Goal: Task Accomplishment & Management: Manage account settings

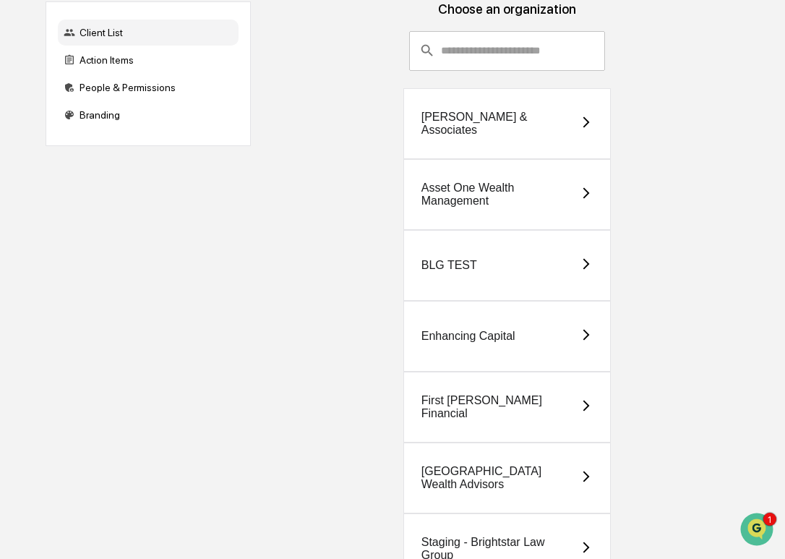
scroll to position [145, 0]
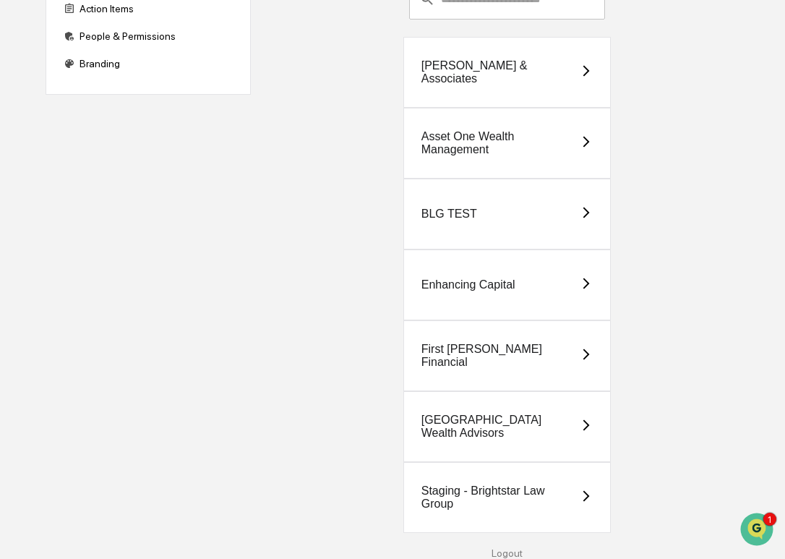
click at [524, 502] on div "Staging - Brightstar Law Group" at bounding box center [501, 498] width 158 height 26
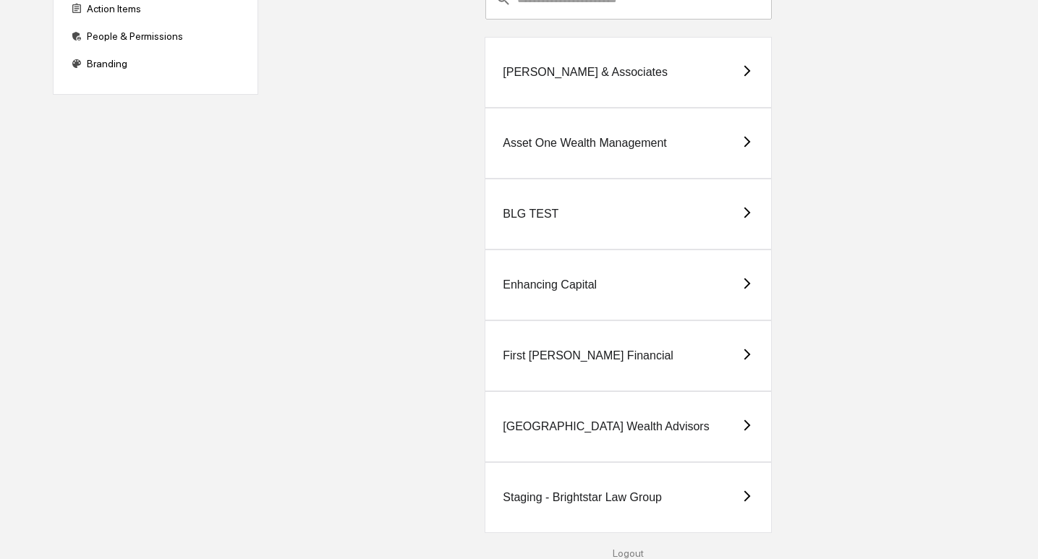
click at [592, 278] on div "Enhancing Capital" at bounding box center [550, 284] width 94 height 13
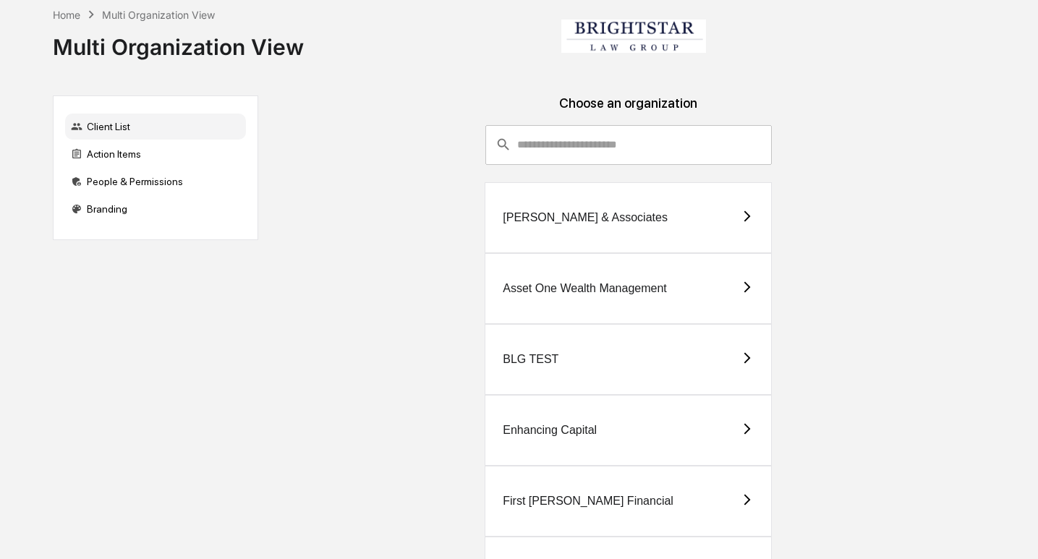
click at [634, 214] on div "[PERSON_NAME] & Associates" at bounding box center [585, 217] width 165 height 13
click at [594, 297] on div "Asset One Wealth Management" at bounding box center [628, 288] width 287 height 71
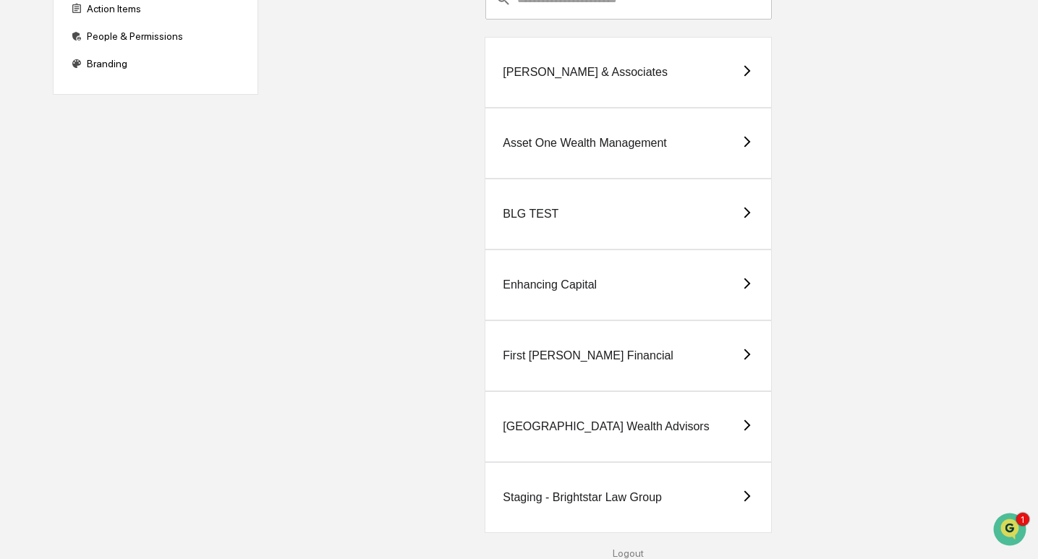
click at [584, 310] on div "Enhancing Capital" at bounding box center [628, 285] width 287 height 71
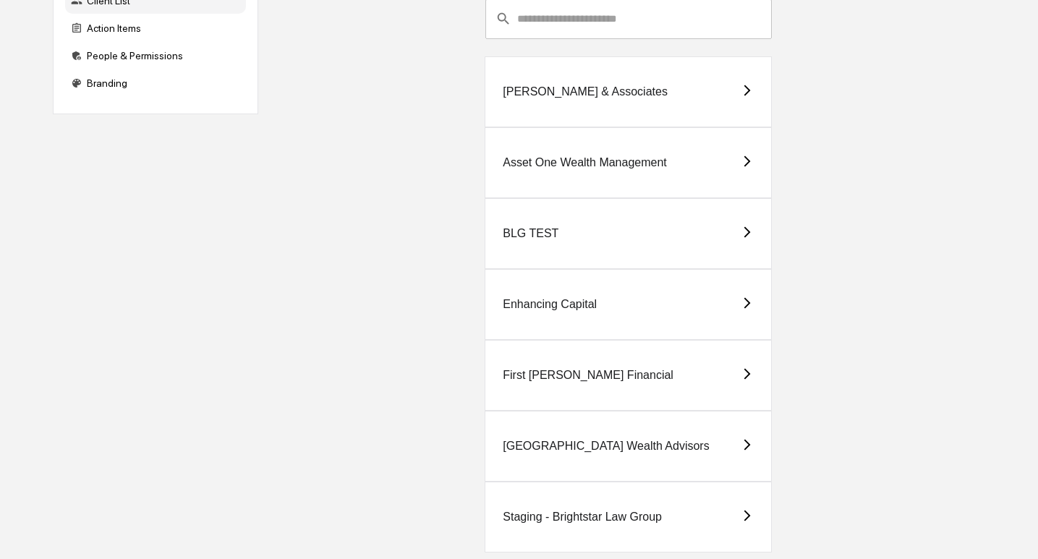
scroll to position [145, 0]
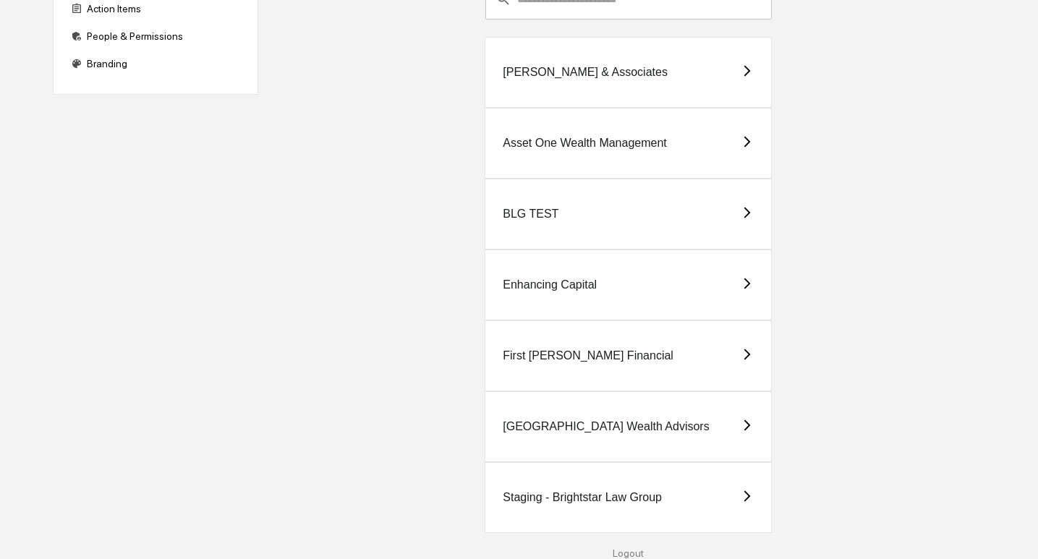
click at [587, 370] on div "First [PERSON_NAME] Financial" at bounding box center [628, 355] width 287 height 71
click at [673, 420] on div "[GEOGRAPHIC_DATA] Wealth Advisors" at bounding box center [606, 426] width 206 height 13
click at [608, 502] on div "Staging - Brightstar Law Group" at bounding box center [582, 497] width 159 height 13
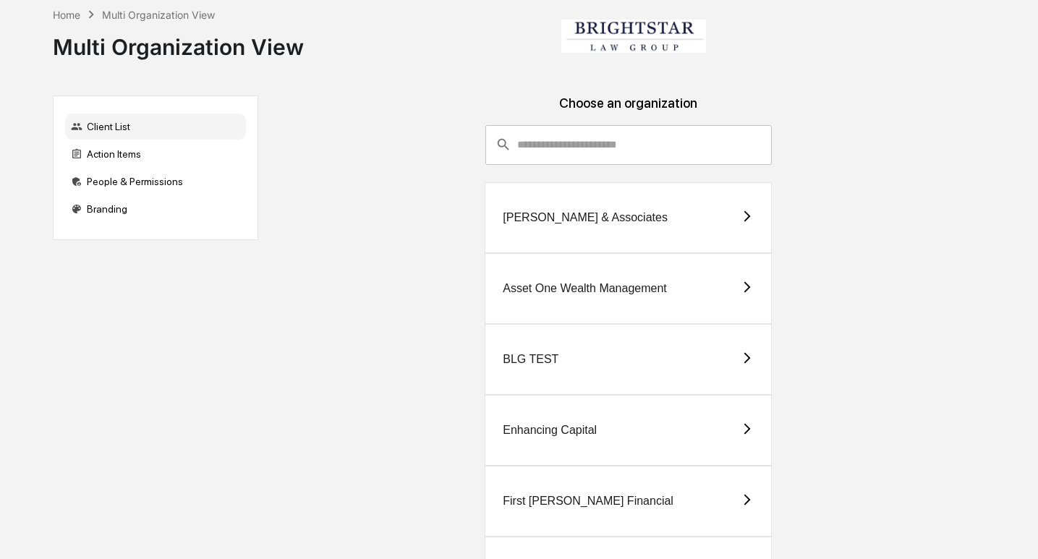
click at [611, 438] on div "Enhancing Capital" at bounding box center [628, 430] width 287 height 71
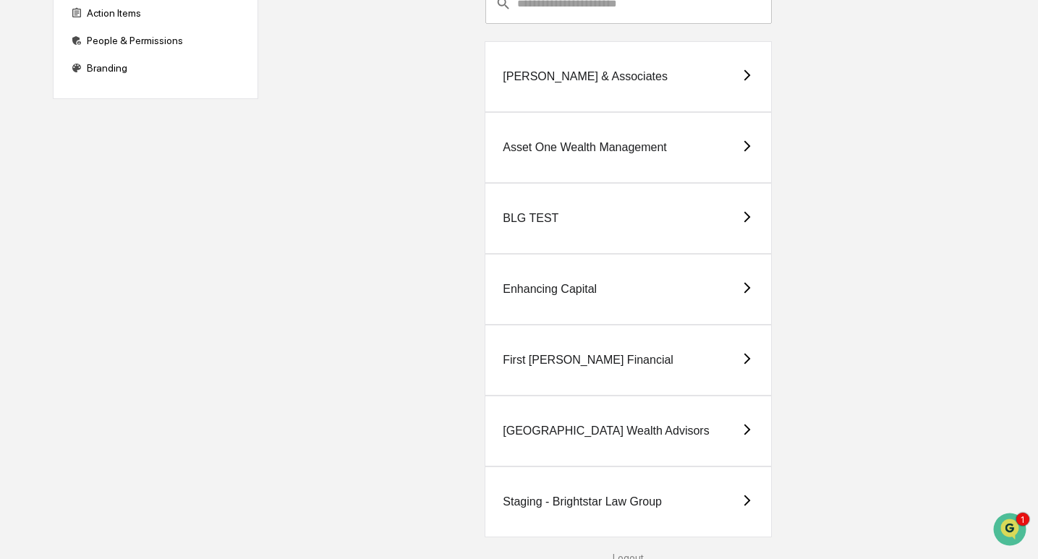
scroll to position [145, 0]
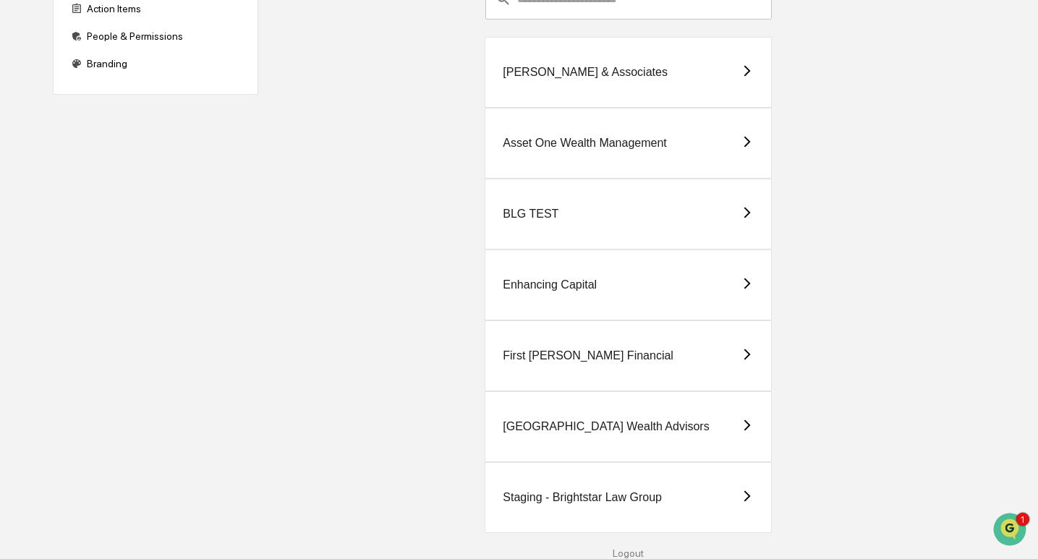
click at [618, 505] on div "Staging - Brightstar Law Group" at bounding box center [628, 497] width 287 height 71
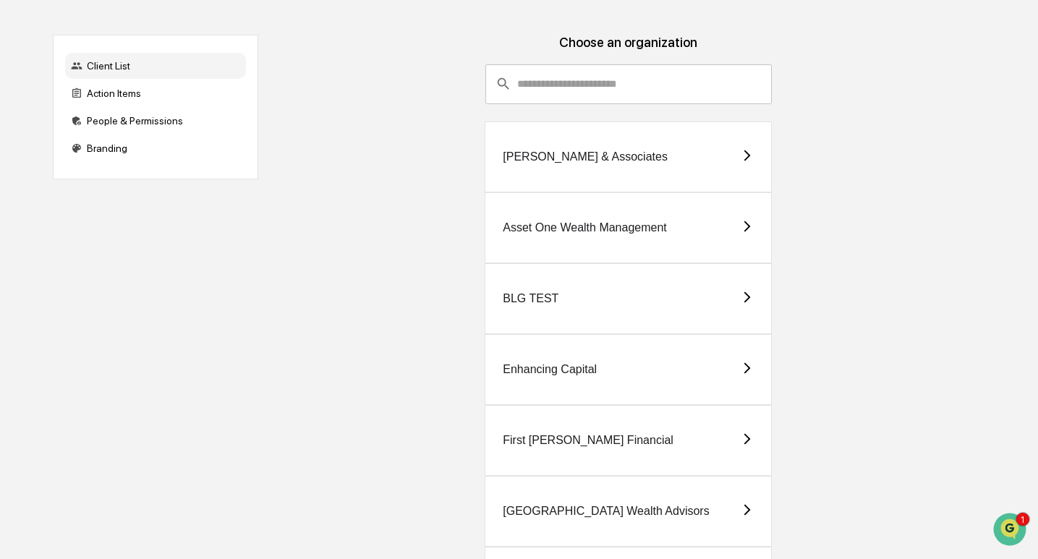
scroll to position [145, 0]
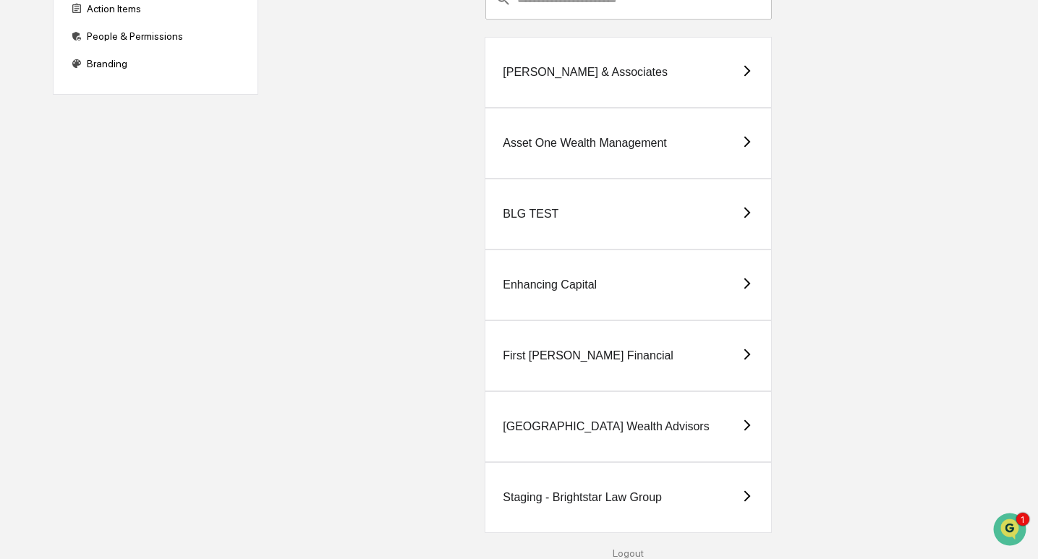
click at [614, 503] on div "Staging - Brightstar Law Group" at bounding box center [582, 497] width 159 height 13
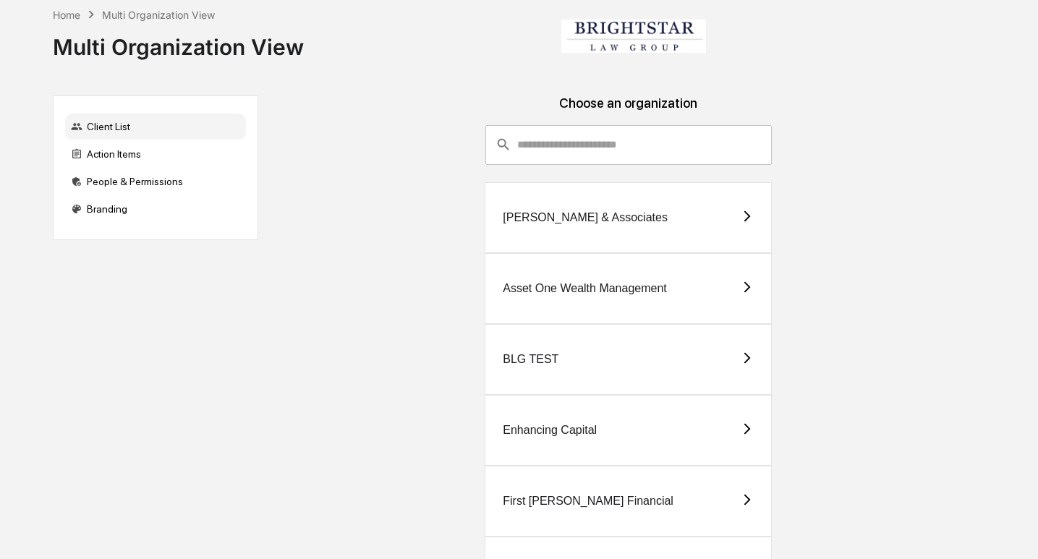
click at [605, 227] on div "[PERSON_NAME] & Associates" at bounding box center [628, 217] width 287 height 71
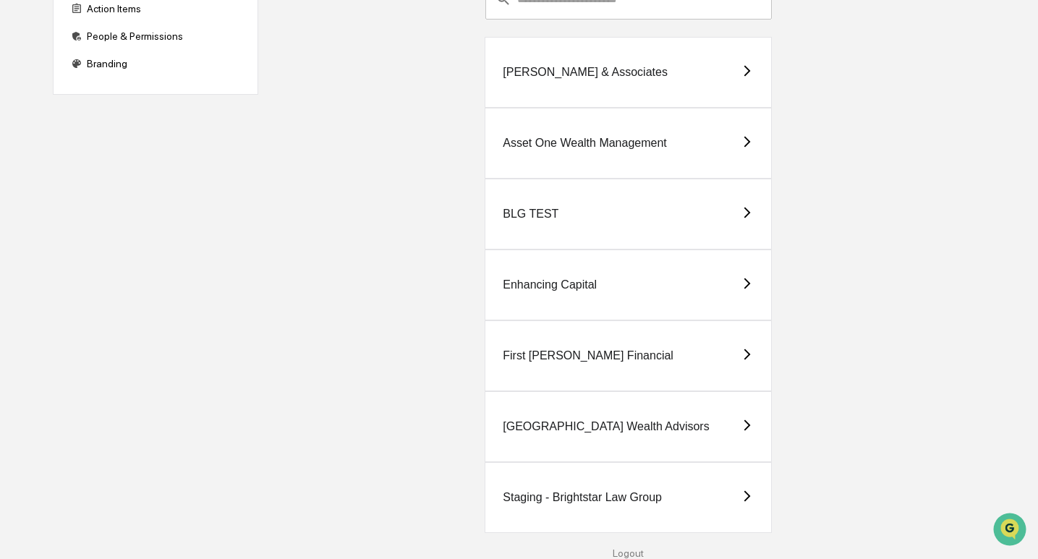
click at [625, 503] on div "Staging - Brightstar Law Group" at bounding box center [582, 497] width 159 height 13
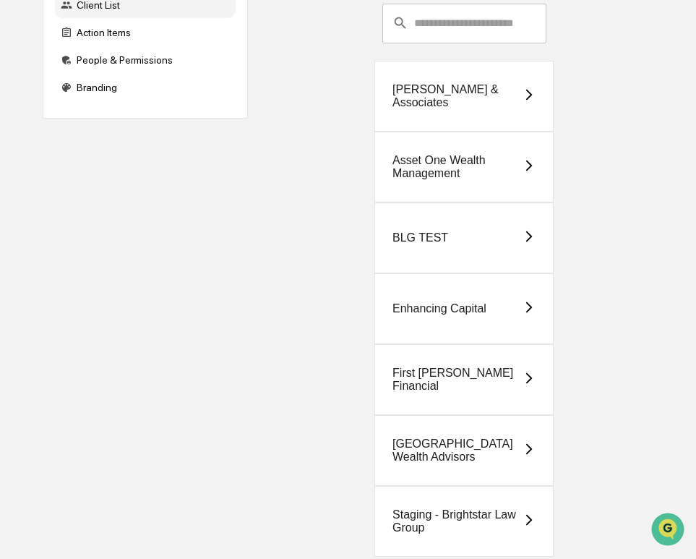
scroll to position [145, 0]
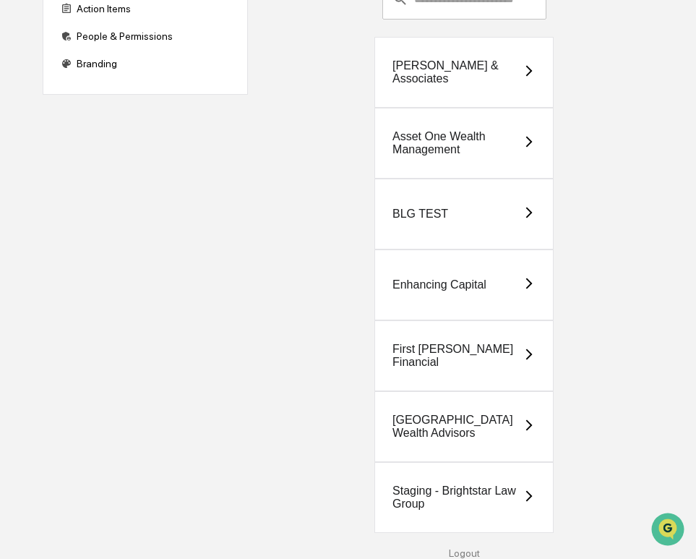
click at [493, 519] on div "Staging - Brightstar Law Group" at bounding box center [464, 497] width 179 height 71
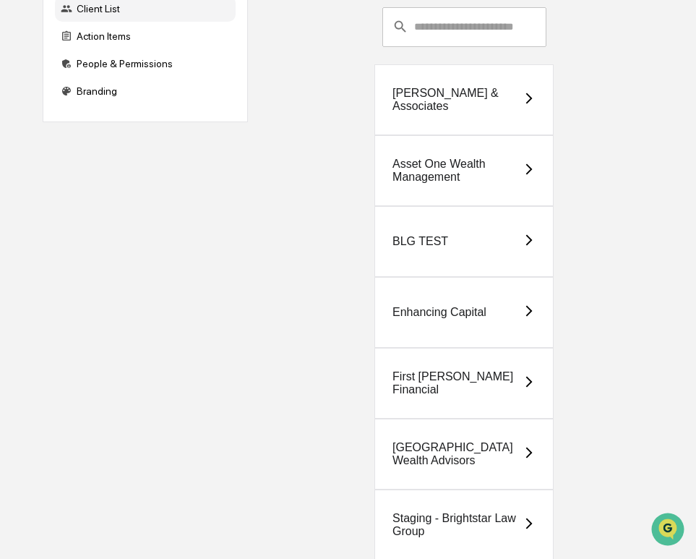
scroll to position [145, 0]
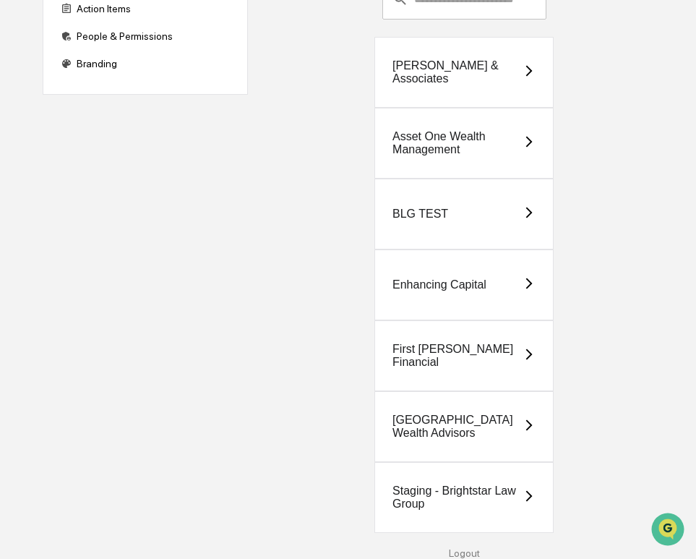
click at [486, 432] on div "[GEOGRAPHIC_DATA] Wealth Advisors" at bounding box center [458, 427] width 130 height 26
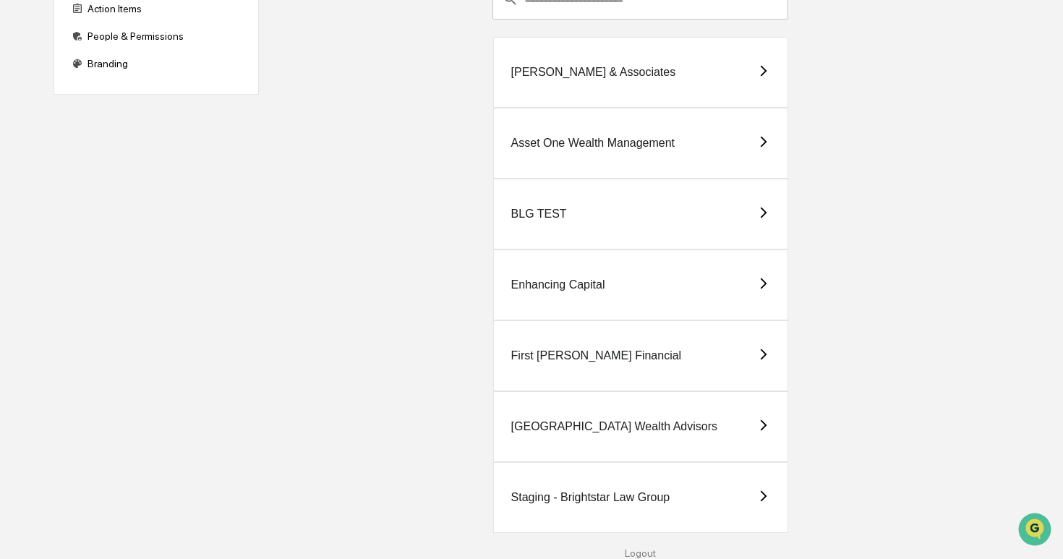
click at [677, 500] on div "Staging - Brightstar Law Group" at bounding box center [640, 497] width 295 height 71
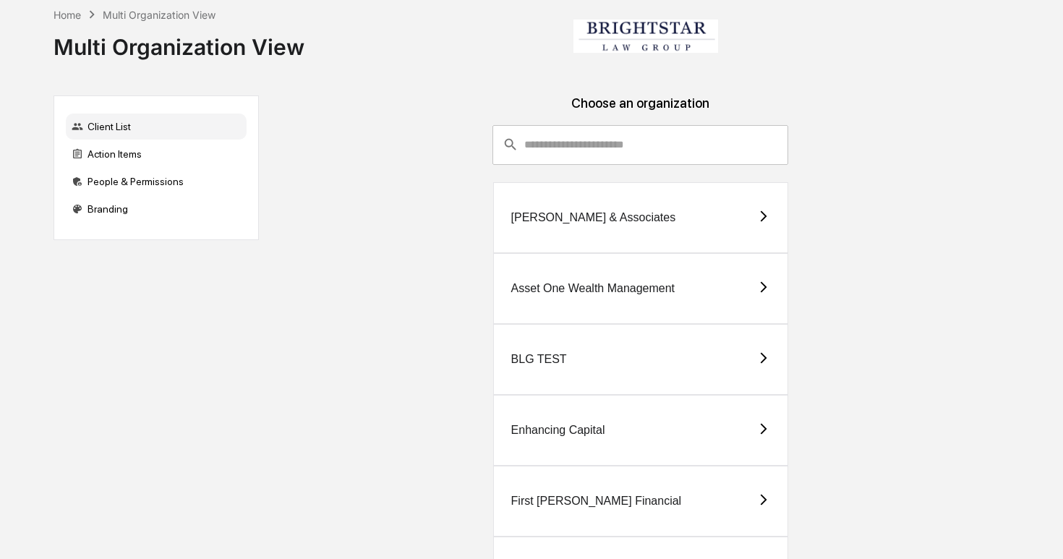
click at [574, 353] on div "BLG TEST" at bounding box center [640, 359] width 295 height 71
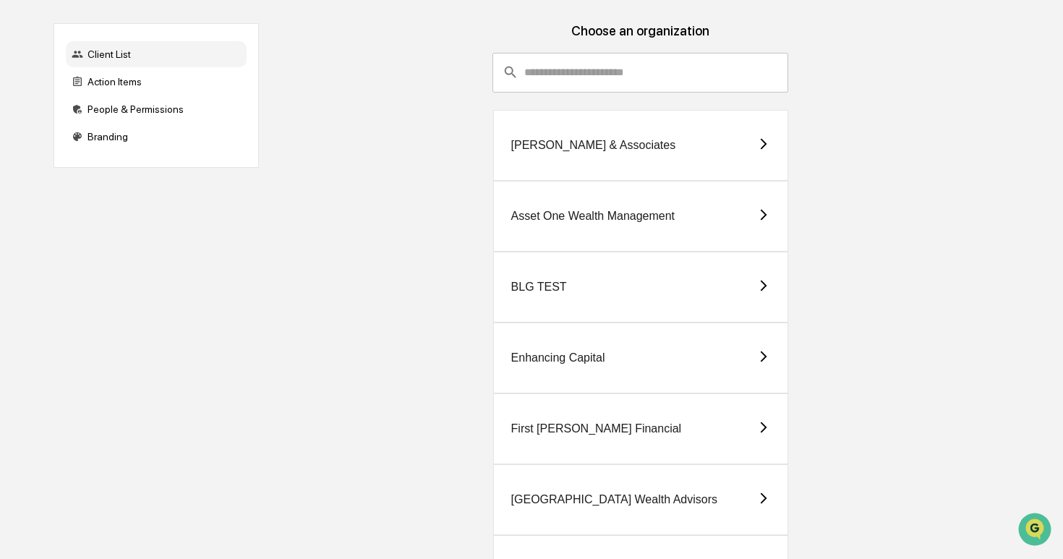
scroll to position [145, 0]
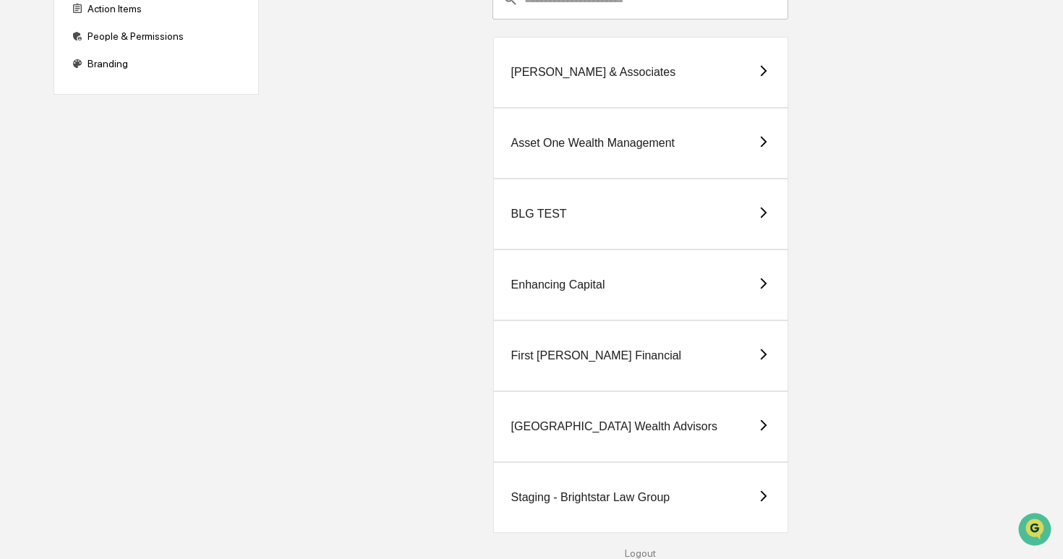
click at [591, 491] on div "Staging - Brightstar Law Group" at bounding box center [590, 497] width 159 height 13
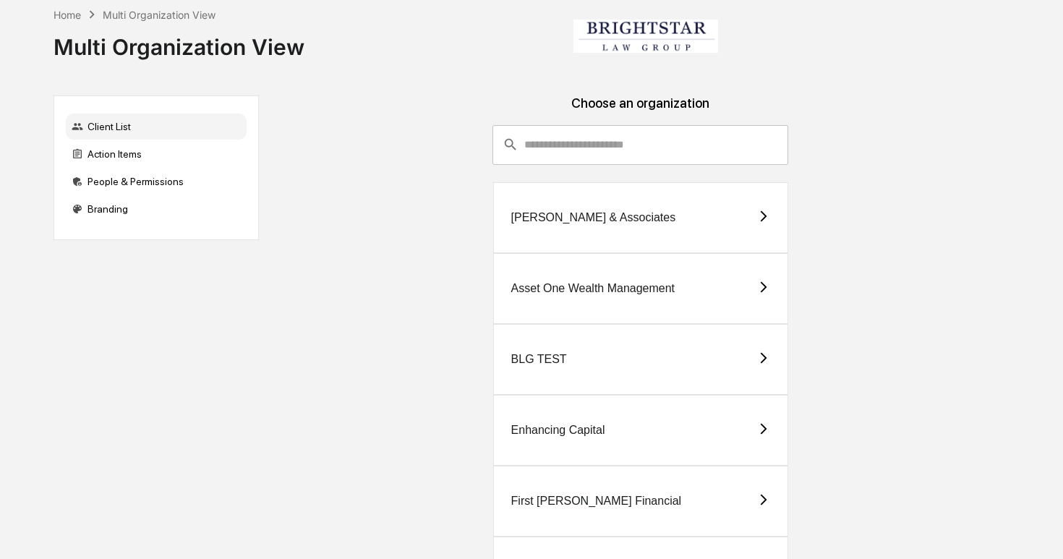
click at [550, 344] on div "BLG TEST" at bounding box center [640, 359] width 295 height 71
click at [561, 357] on div "BLG TEST" at bounding box center [539, 359] width 56 height 13
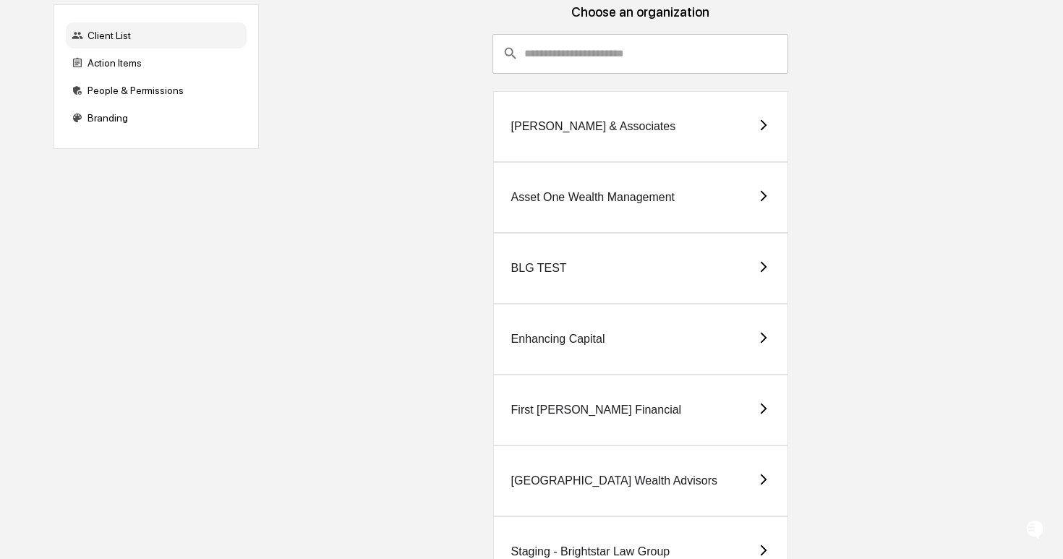
scroll to position [145, 0]
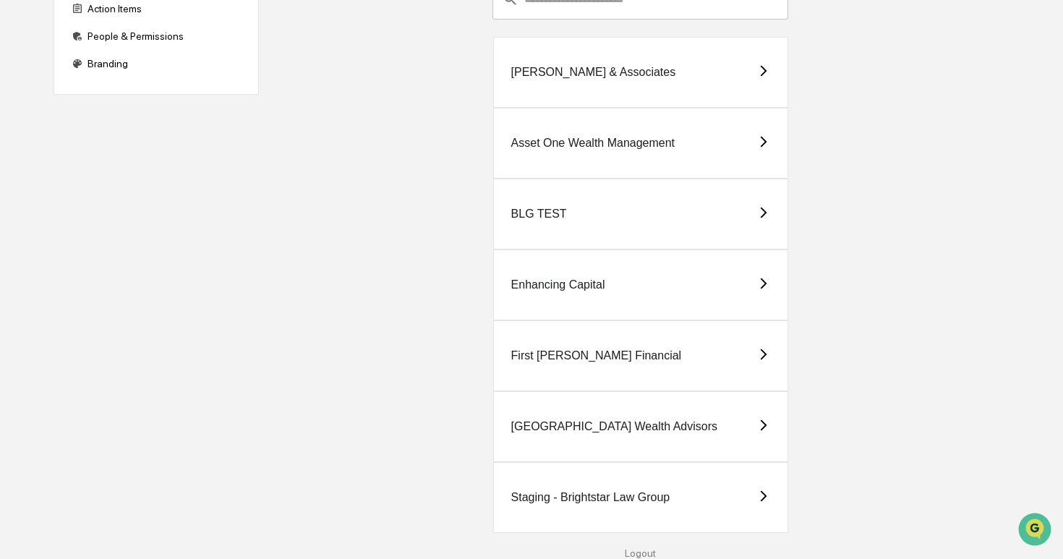
click at [607, 495] on div "Staging - Brightstar Law Group" at bounding box center [590, 497] width 159 height 13
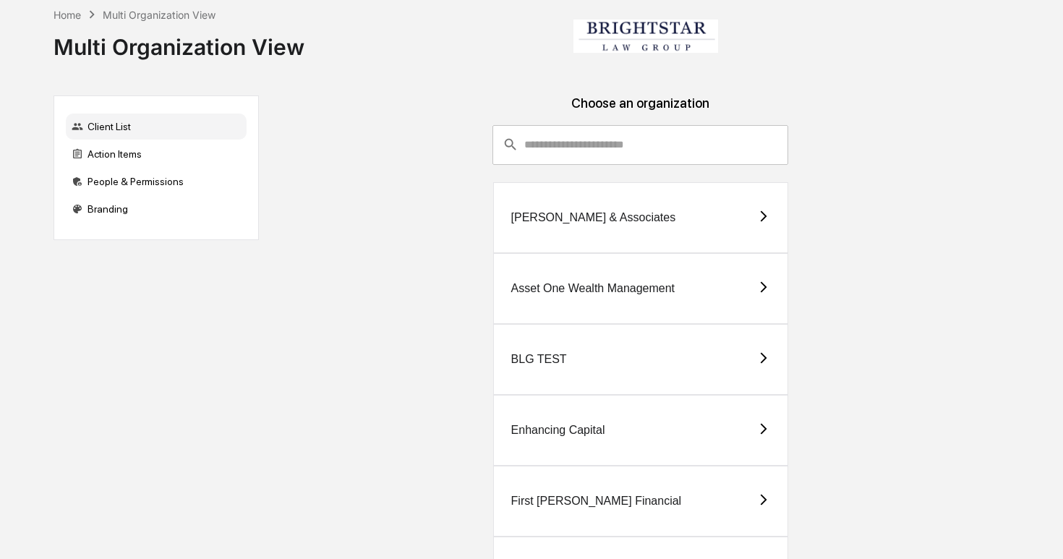
click at [542, 312] on div "Asset One Wealth Management" at bounding box center [640, 288] width 295 height 71
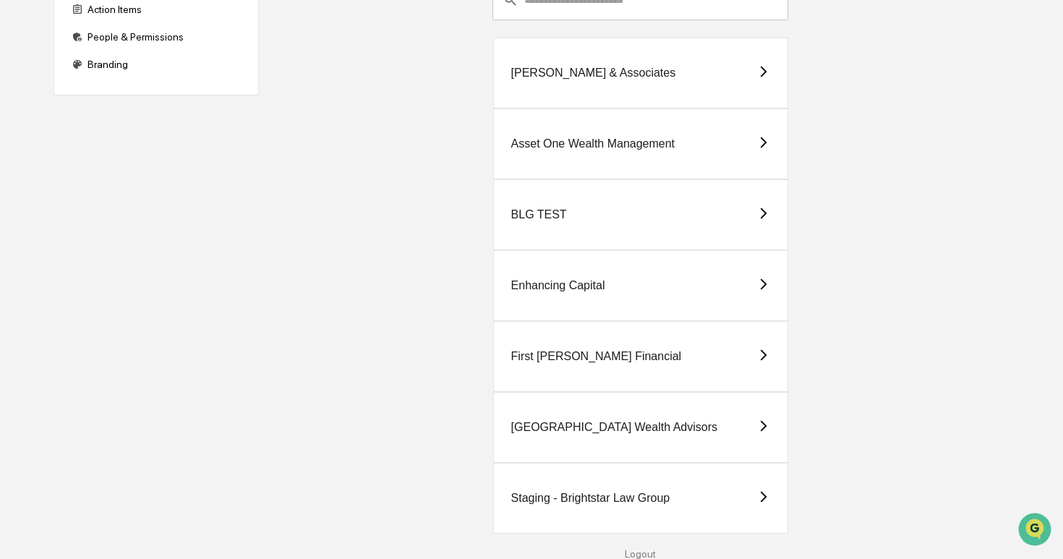
scroll to position [145, 0]
click at [630, 493] on div "Staging - Brightstar Law Group" at bounding box center [590, 497] width 159 height 13
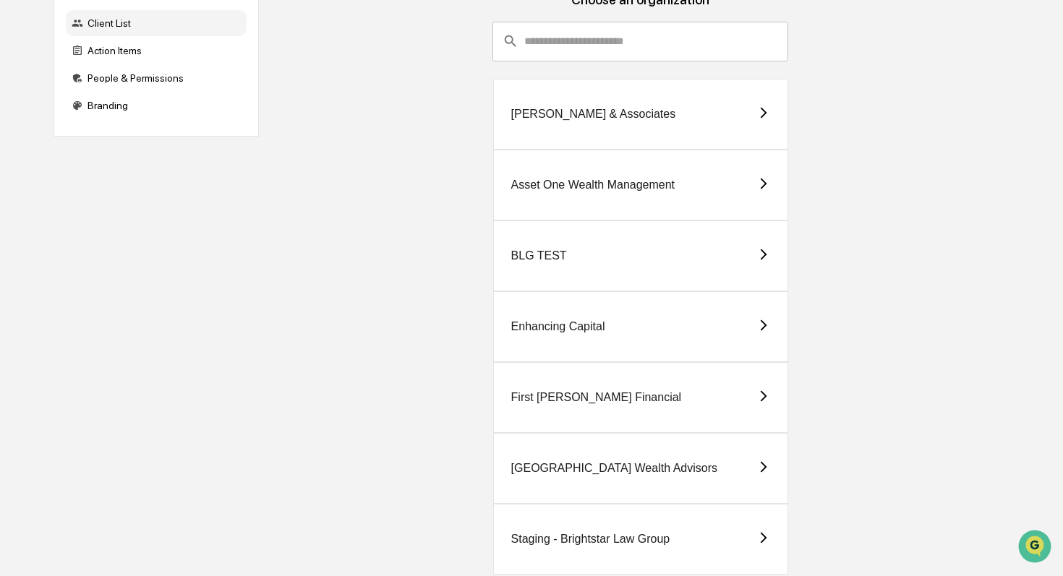
scroll to position [128, 0]
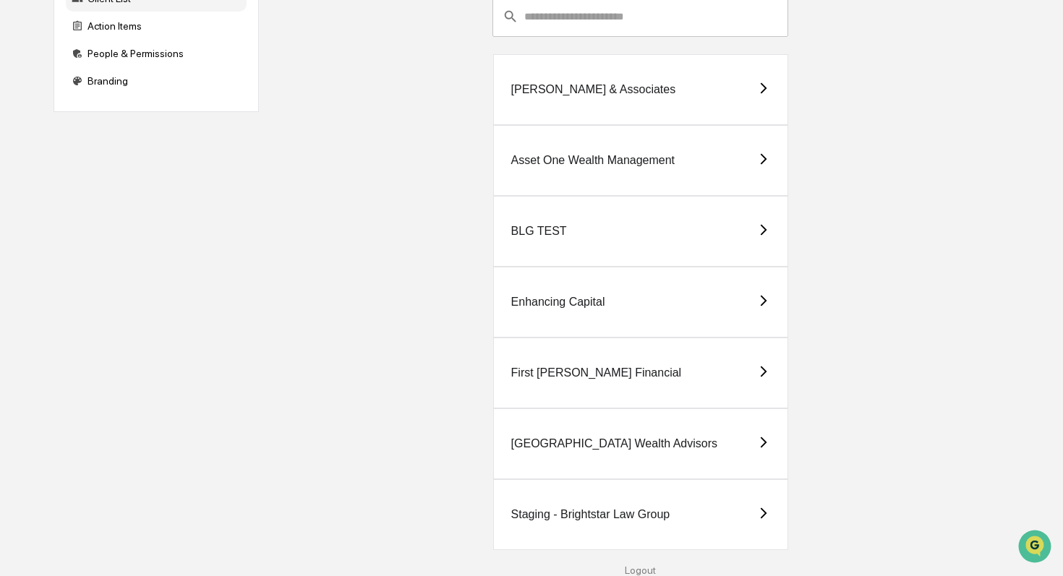
click at [602, 506] on div "Staging - Brightstar Law Group" at bounding box center [640, 515] width 295 height 71
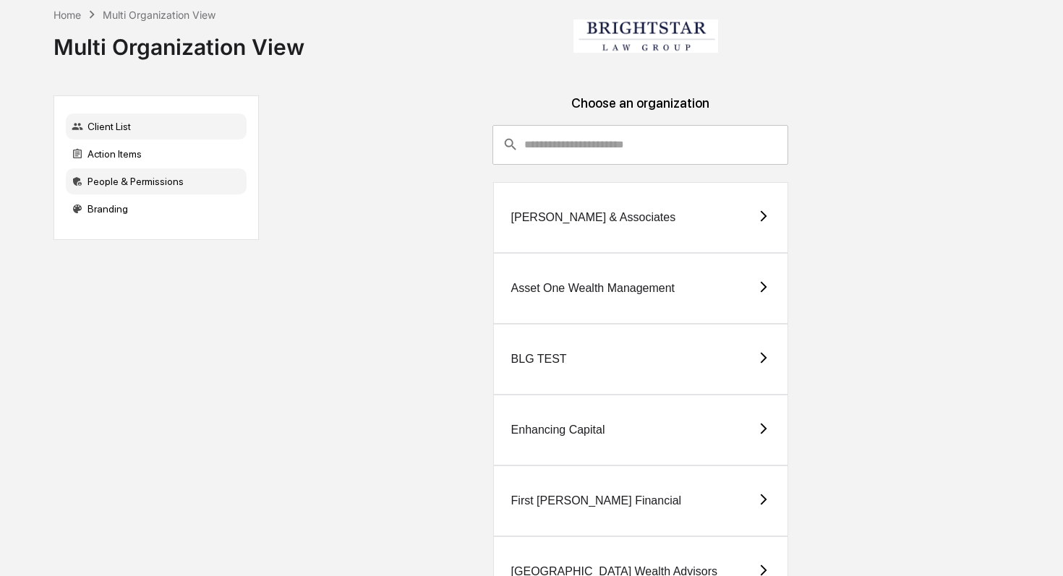
click at [192, 170] on div "People & Permissions" at bounding box center [156, 182] width 181 height 26
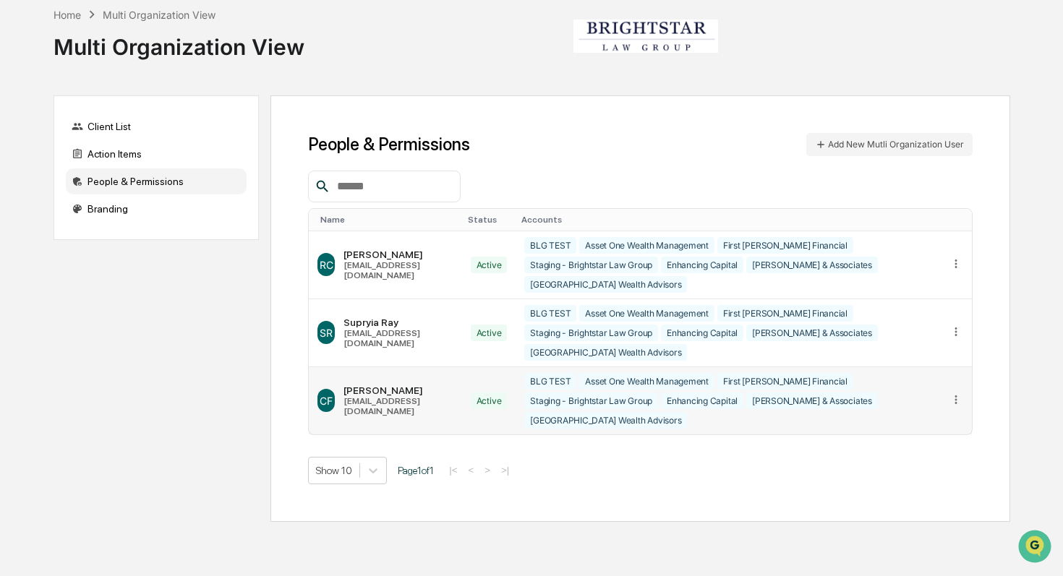
click at [407, 391] on div "Cece Ferraez" at bounding box center [399, 391] width 110 height 12
click at [953, 403] on icon at bounding box center [957, 400] width 14 height 14
click at [446, 121] on div "People & Permissions Add New Mutli Organization User Name Status Accounts RC Ri…" at bounding box center [640, 308] width 740 height 426
